Goal: Find specific page/section: Find specific page/section

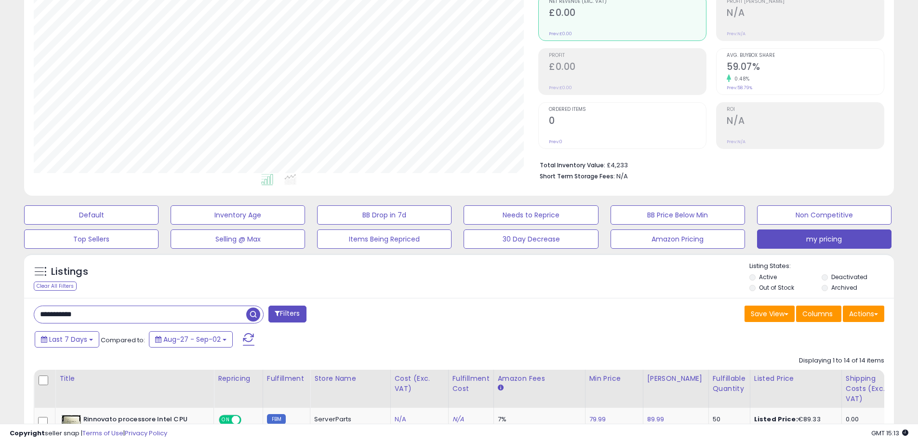
scroll to position [241, 0]
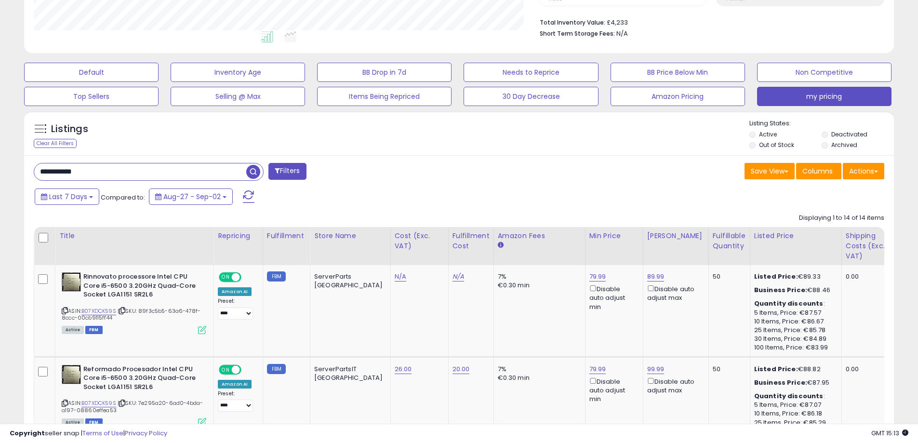
drag, startPoint x: 99, startPoint y: 172, endPoint x: 20, endPoint y: 174, distance: 78.5
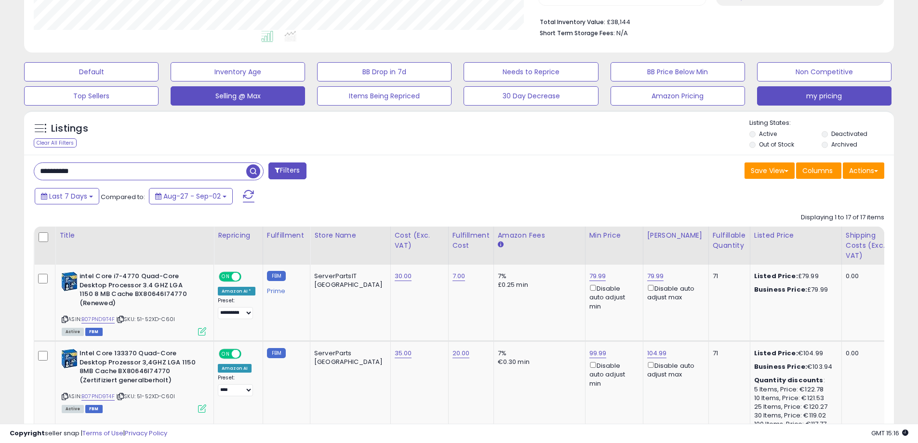
scroll to position [0, 0]
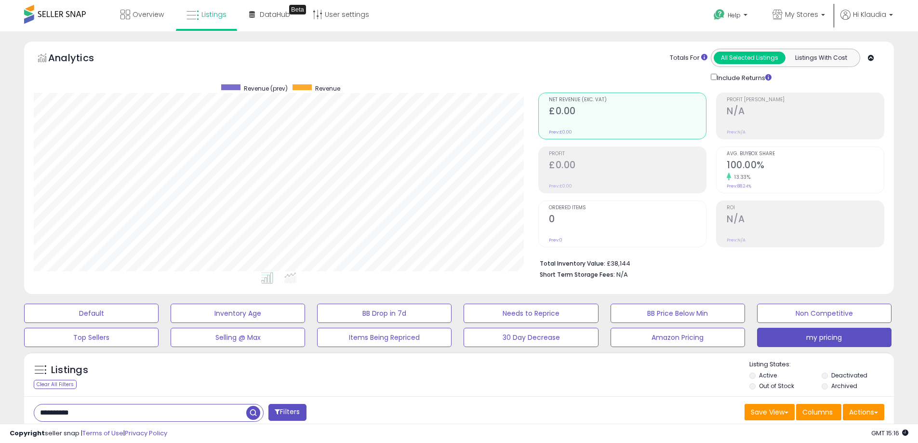
drag, startPoint x: 99, startPoint y: 410, endPoint x: 2, endPoint y: 433, distance: 100.1
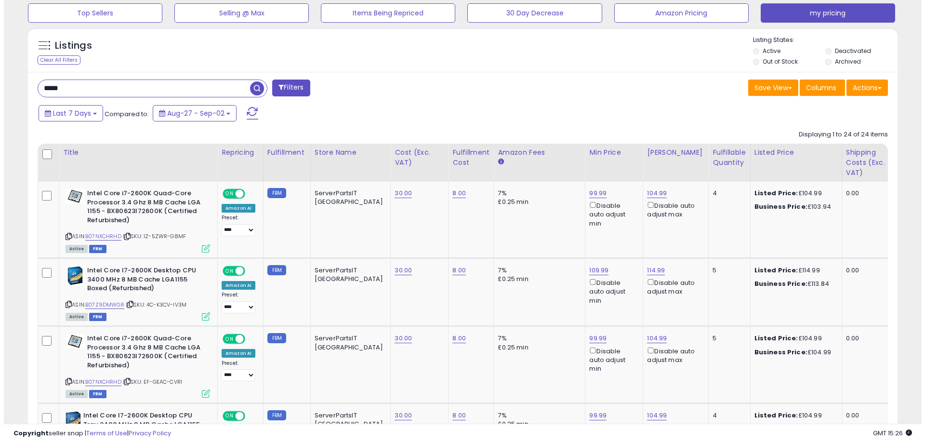
scroll to position [80, 0]
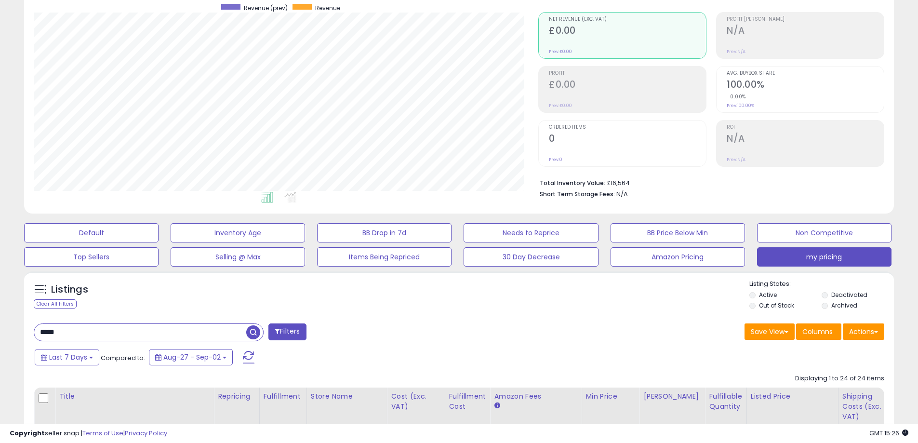
drag, startPoint x: 91, startPoint y: 335, endPoint x: 0, endPoint y: 330, distance: 90.7
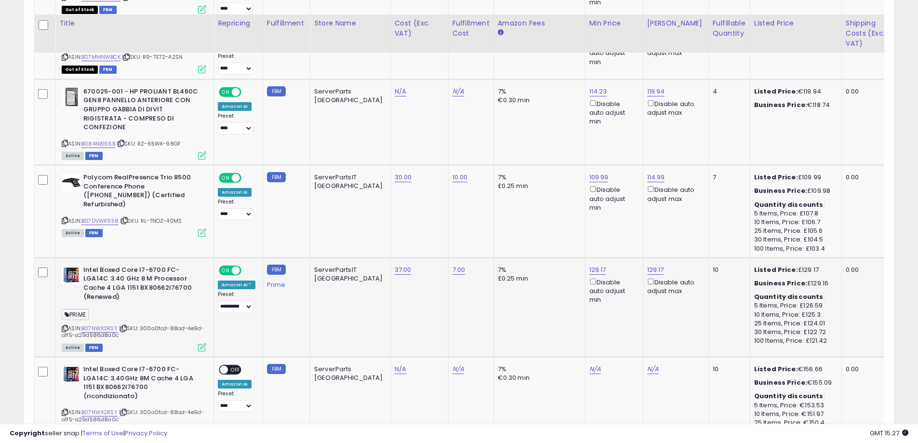
scroll to position [2048, 0]
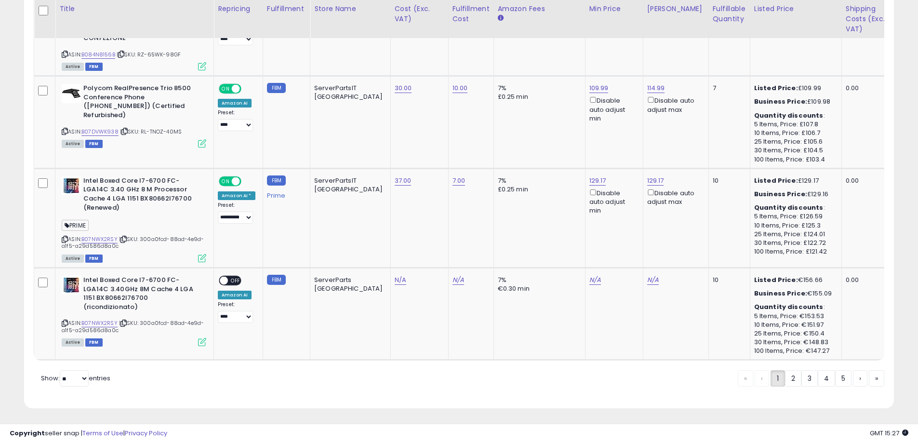
drag, startPoint x: 789, startPoint y: 379, endPoint x: 614, endPoint y: 359, distance: 176.9
click at [789, 379] on link "2" at bounding box center [793, 378] width 16 height 16
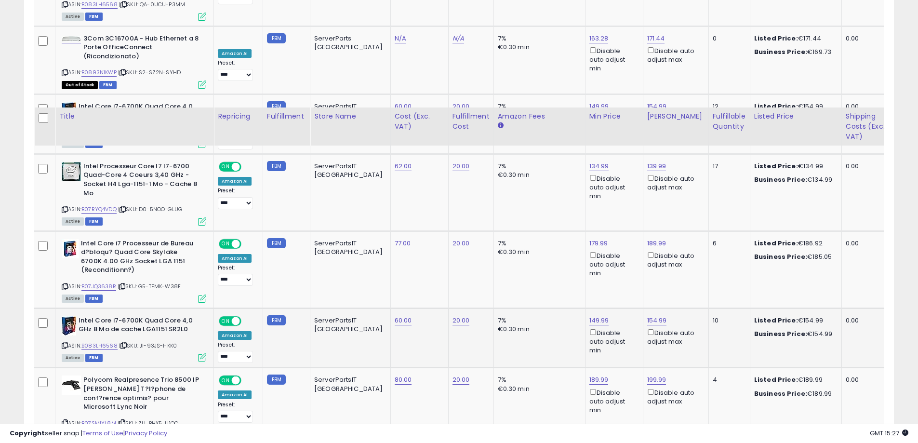
scroll to position [1311, 0]
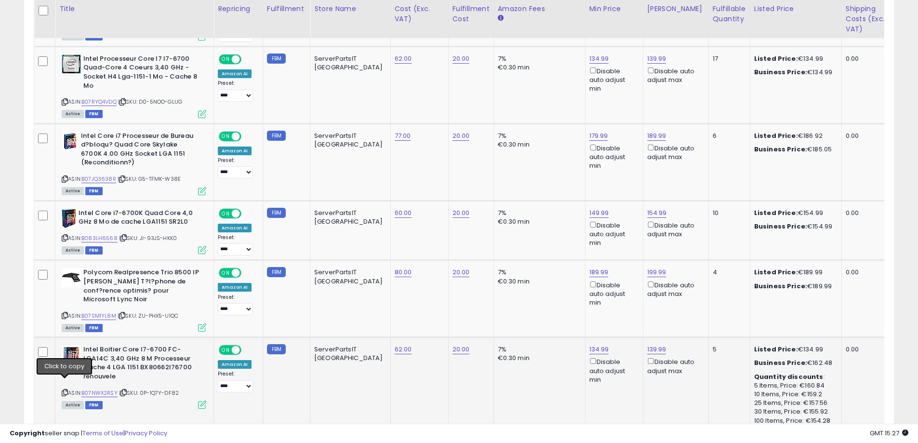
click at [65, 390] on icon at bounding box center [65, 392] width 6 height 5
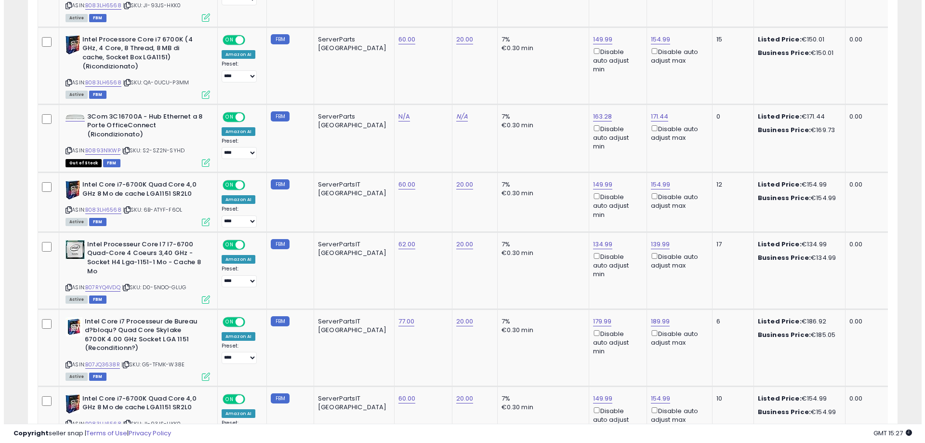
scroll to position [0, 0]
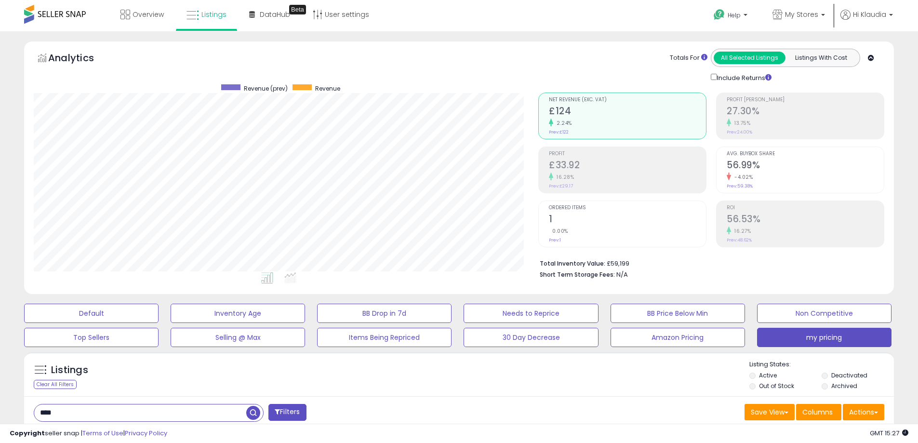
drag, startPoint x: 62, startPoint y: 408, endPoint x: 75, endPoint y: 407, distance: 12.6
click at [34, 411] on input "****" at bounding box center [140, 412] width 212 height 17
paste input "******"
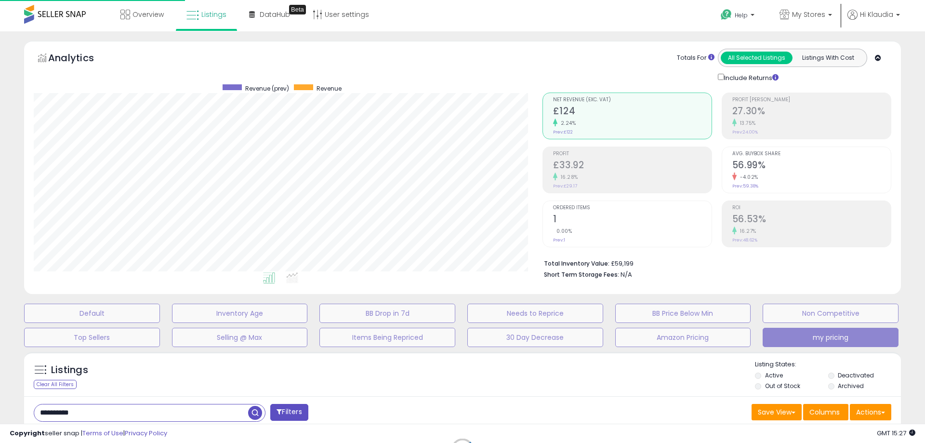
scroll to position [197, 509]
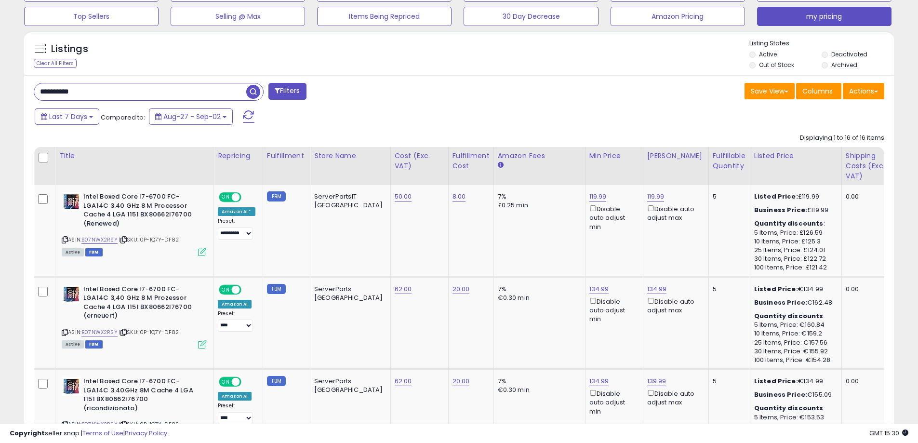
scroll to position [320, 0]
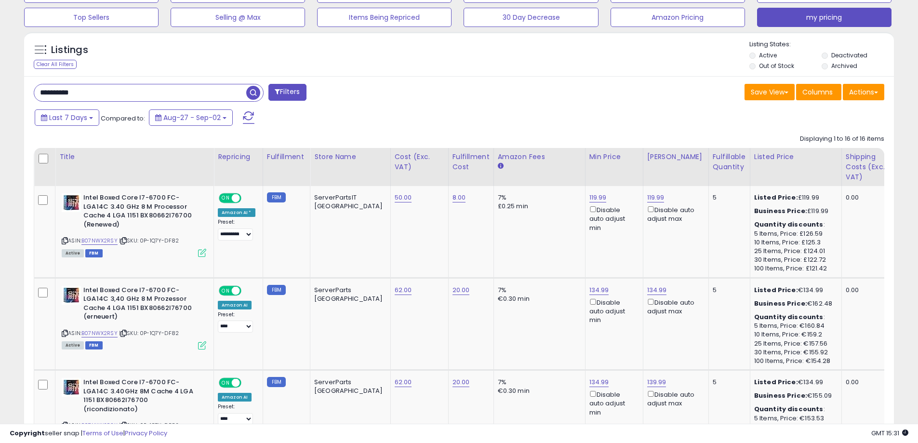
drag, startPoint x: 123, startPoint y: 91, endPoint x: -20, endPoint y: 97, distance: 143.2
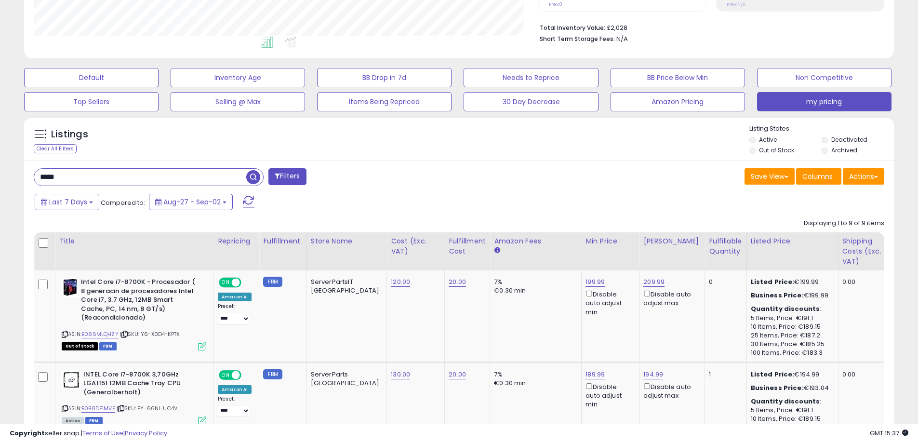
scroll to position [210, 0]
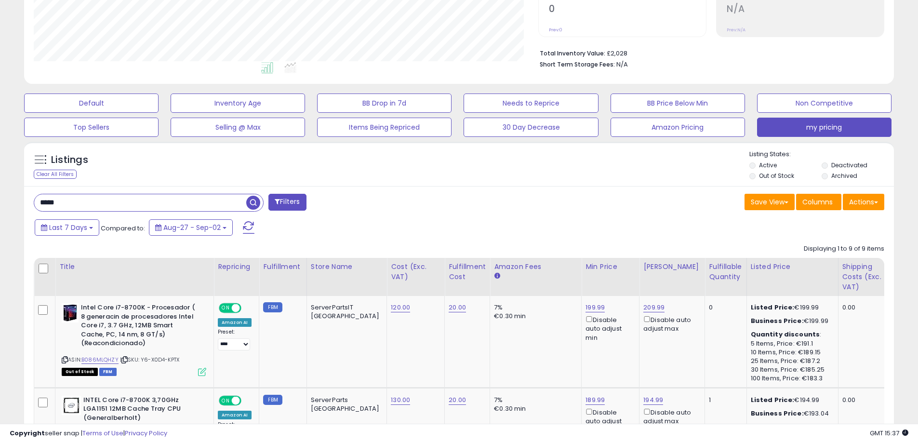
drag, startPoint x: 100, startPoint y: 206, endPoint x: -49, endPoint y: 217, distance: 149.2
click at [0, 217] on html "Unable to login Retrieving listings data.. has not yet accepted the Terms of Us…" at bounding box center [459, 11] width 918 height 443
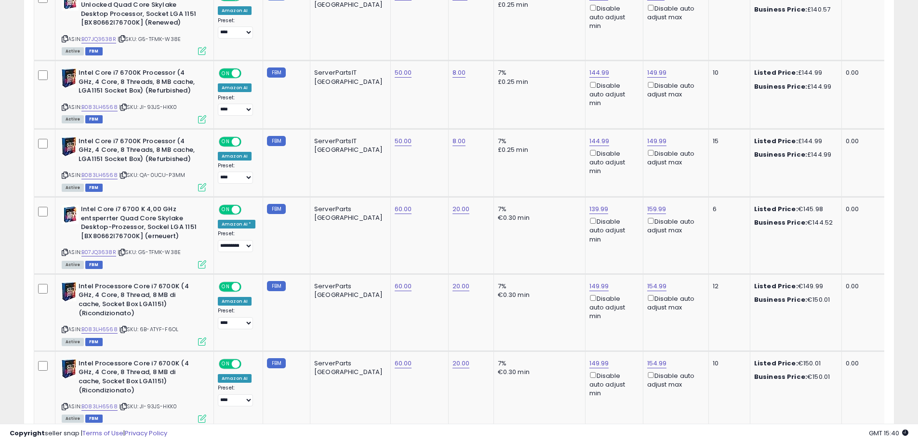
scroll to position [383, 0]
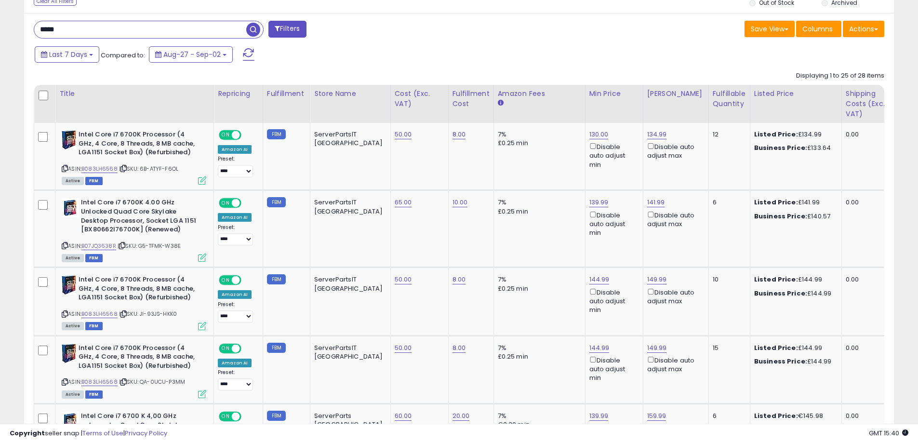
click at [67, 33] on input "*****" at bounding box center [140, 29] width 212 height 17
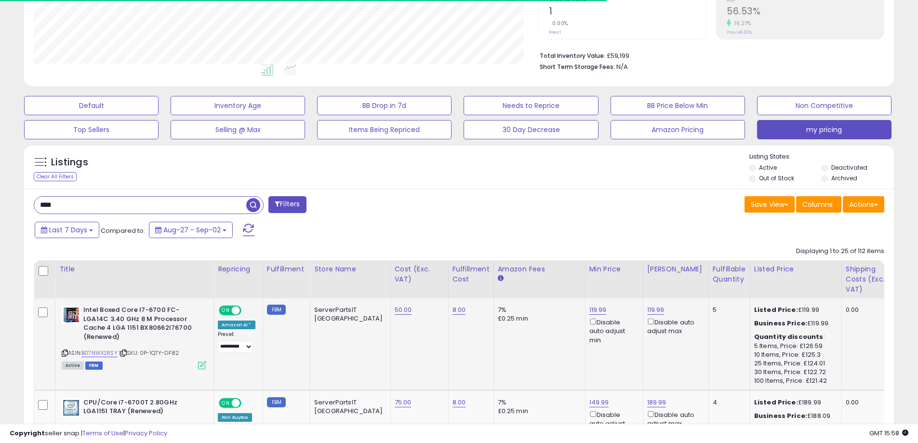
scroll to position [203, 0]
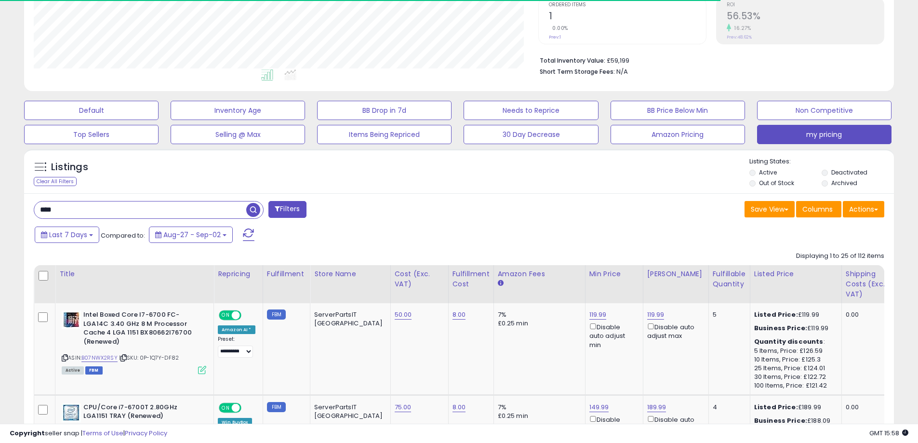
drag, startPoint x: 70, startPoint y: 204, endPoint x: 8, endPoint y: 211, distance: 63.0
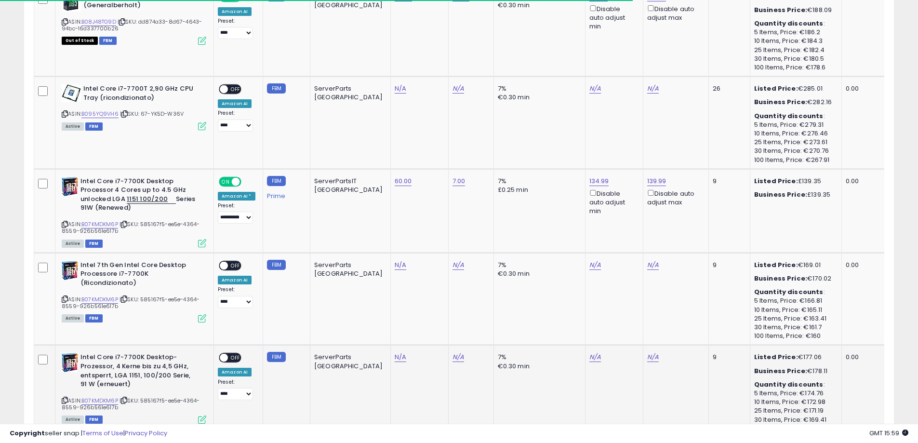
scroll to position [2142, 0]
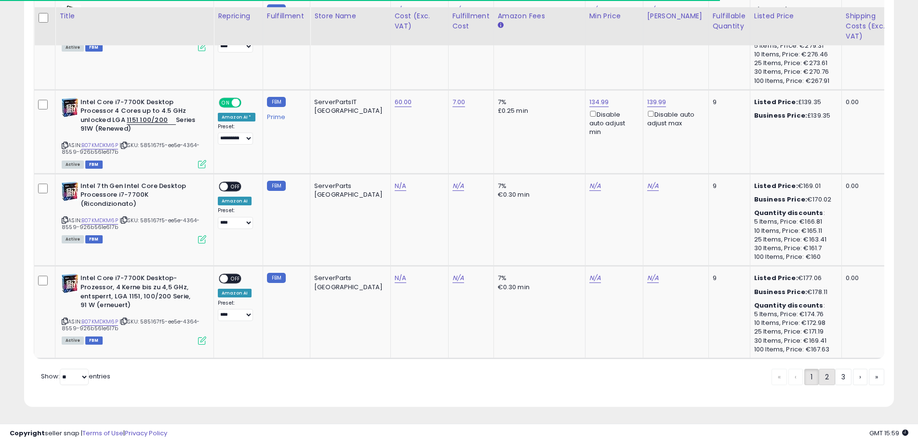
click at [826, 378] on link "2" at bounding box center [826, 376] width 16 height 16
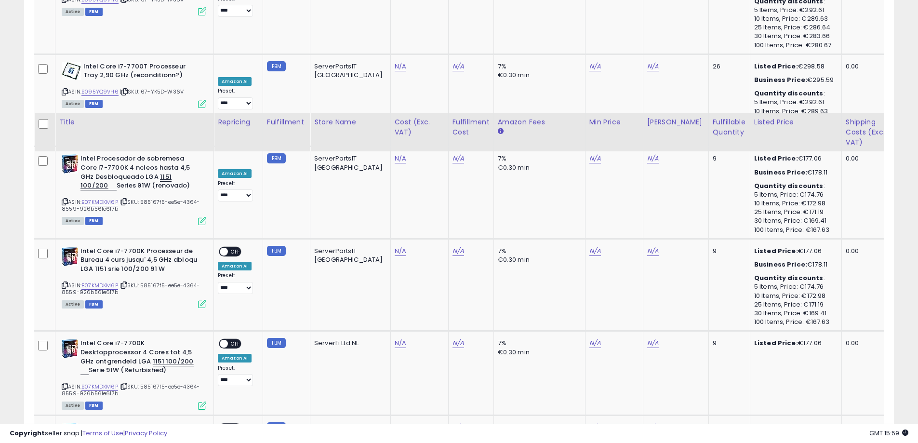
scroll to position [2117, 0]
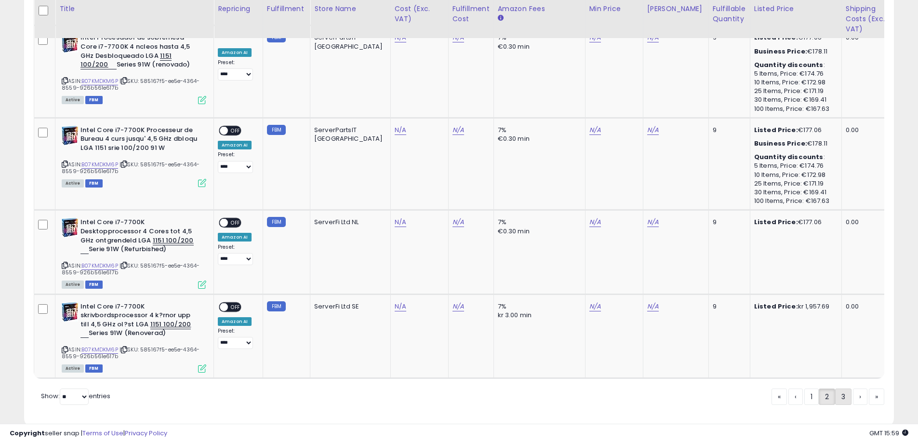
click at [843, 388] on link "3" at bounding box center [843, 396] width 16 height 16
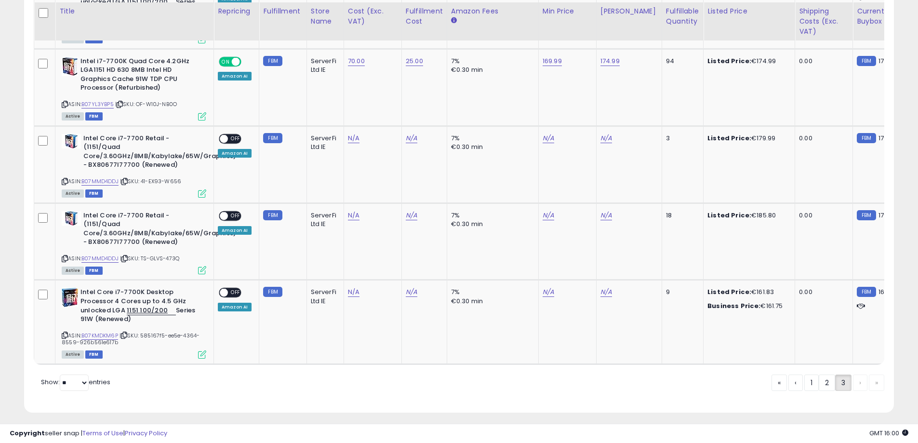
scroll to position [595, 0]
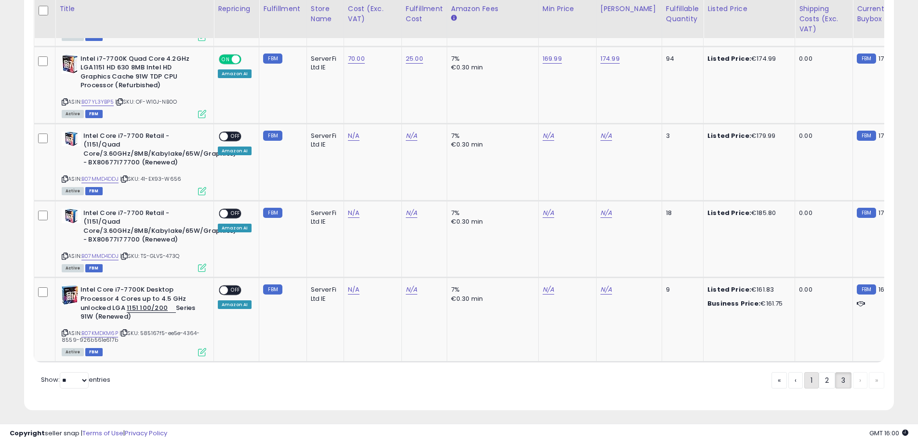
click at [807, 388] on link "1" at bounding box center [811, 380] width 14 height 16
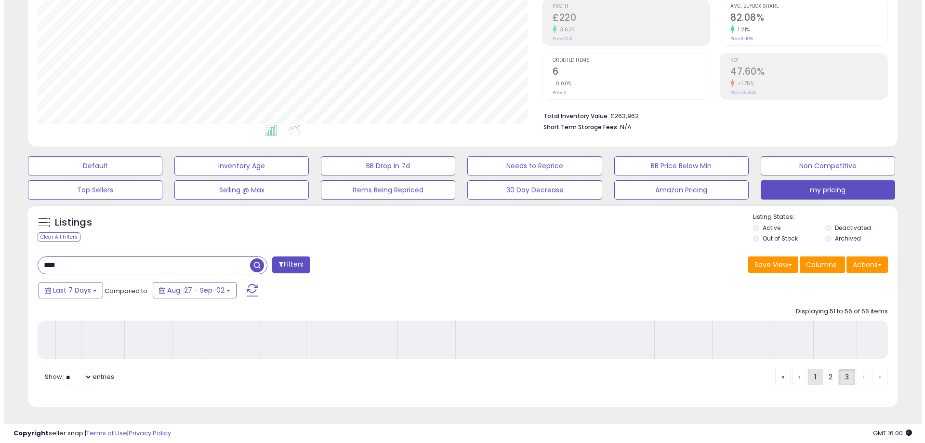
scroll to position [155, 0]
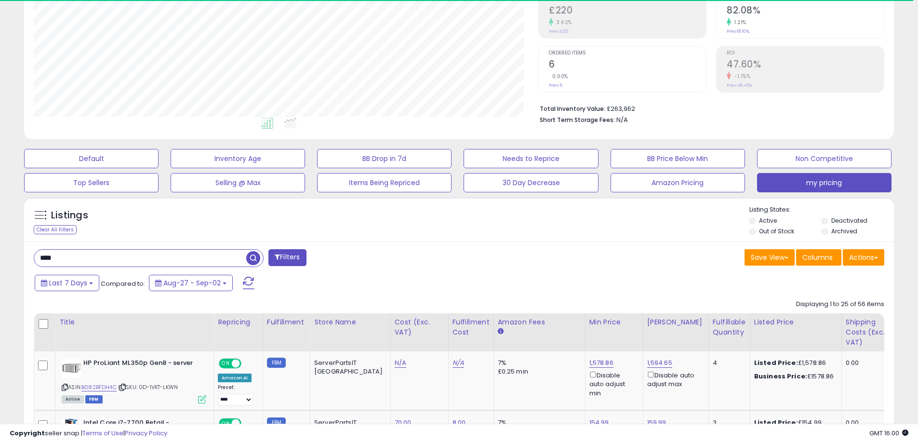
click at [38, 261] on input "****" at bounding box center [140, 258] width 212 height 17
type input "*******"
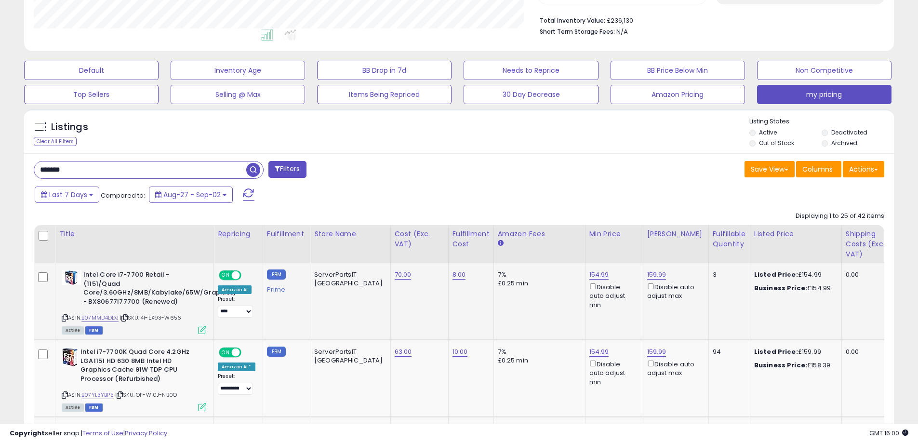
scroll to position [347, 0]
